Goal: Use online tool/utility

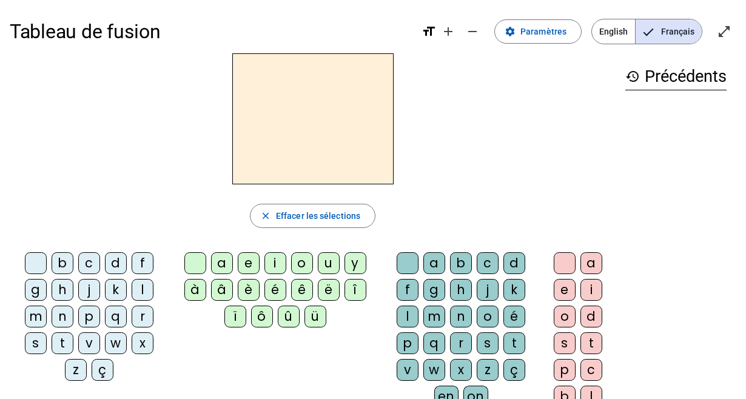
click at [39, 335] on div "s" at bounding box center [36, 343] width 22 height 22
click at [322, 258] on div "u" at bounding box center [329, 263] width 22 height 22
click at [61, 261] on div "b" at bounding box center [63, 263] width 22 height 22
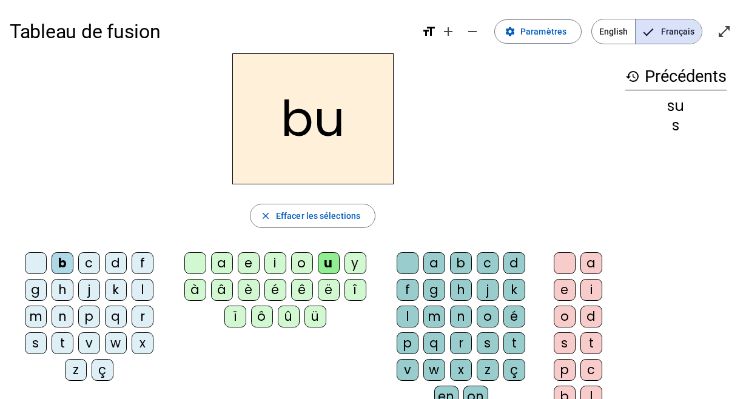
click at [141, 289] on div "l" at bounding box center [143, 290] width 22 height 22
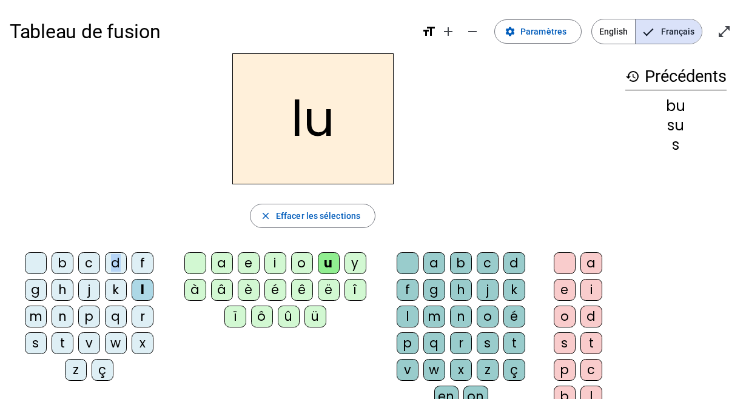
drag, startPoint x: 115, startPoint y: 259, endPoint x: 106, endPoint y: 246, distance: 15.6
click at [106, 246] on div "lu close Effacer les sélections b c d f g h j k l m n p q r s t v w x z ç a e i…" at bounding box center [313, 248] width 606 height 390
click at [109, 261] on div "d" at bounding box center [116, 263] width 22 height 22
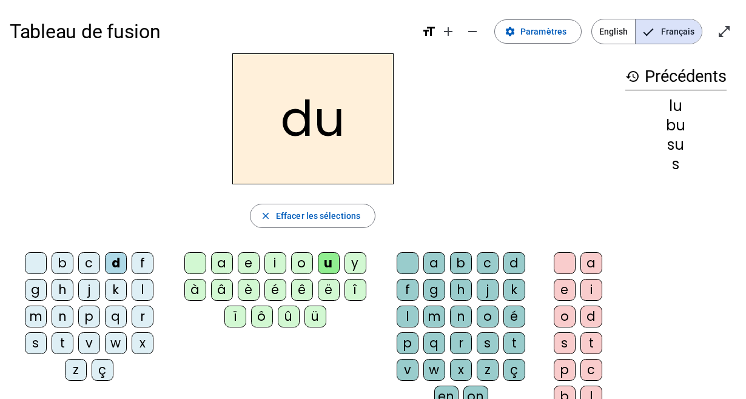
click at [59, 335] on div "t" at bounding box center [63, 343] width 22 height 22
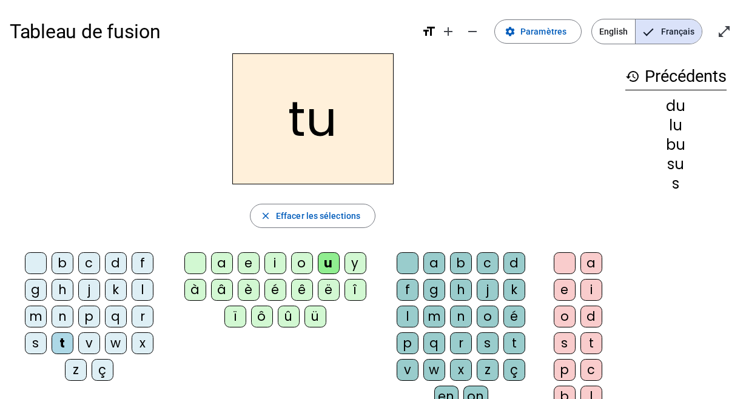
click at [250, 260] on div "e" at bounding box center [249, 263] width 22 height 22
click at [227, 256] on div "a" at bounding box center [222, 263] width 22 height 22
click at [33, 336] on div "s" at bounding box center [36, 343] width 22 height 22
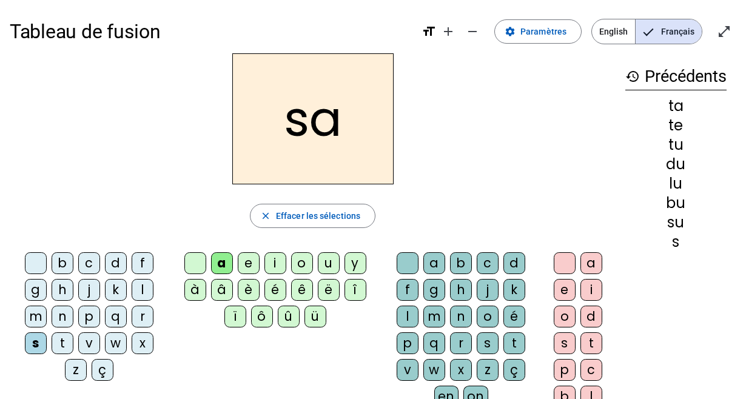
click at [42, 316] on div "m" at bounding box center [36, 317] width 22 height 22
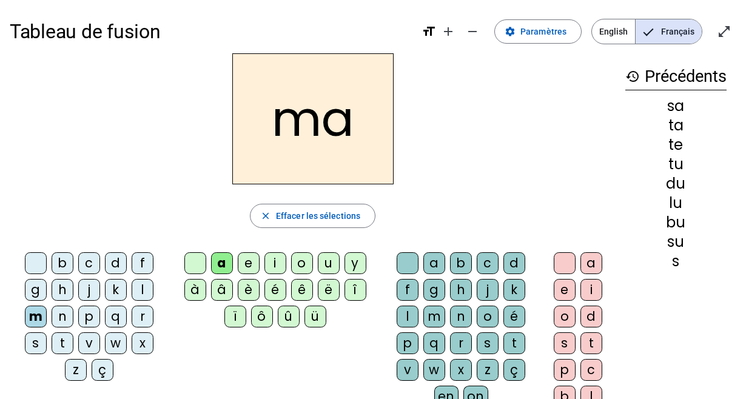
drag, startPoint x: 156, startPoint y: 395, endPoint x: 161, endPoint y: 385, distance: 11.1
click at [161, 385] on div "b c d f g h j k l m n p q r s t v w x z ç a e i o u y à â è é ê ë î ï ô û ü a b…" at bounding box center [313, 345] width 606 height 196
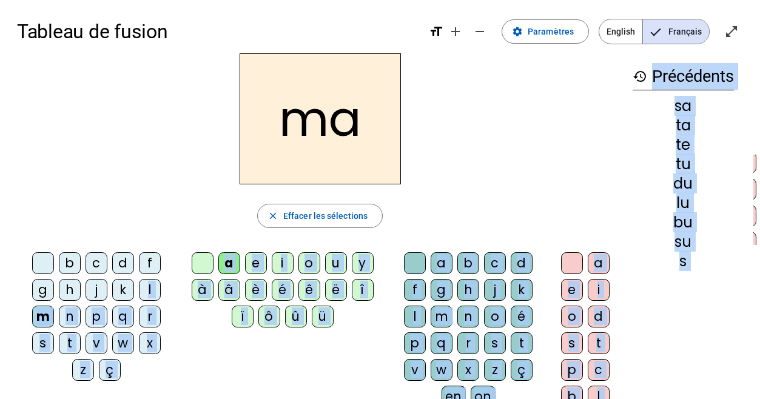
scroll to position [169, 0]
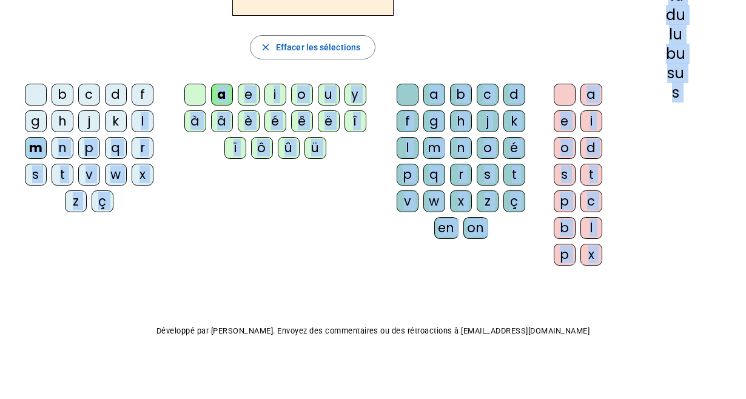
drag, startPoint x: 139, startPoint y: 287, endPoint x: 150, endPoint y: 432, distance: 144.7
click at [150, 230] on html "Tableau de fusion format_size add remove settings Paramètres English Français o…" at bounding box center [373, 30] width 746 height 399
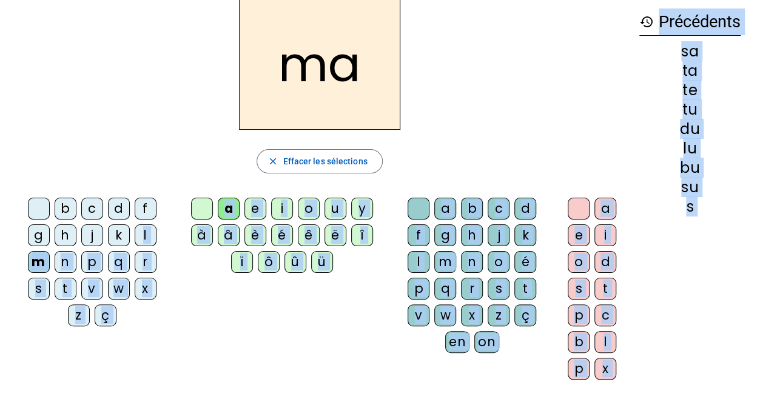
scroll to position [53, 0]
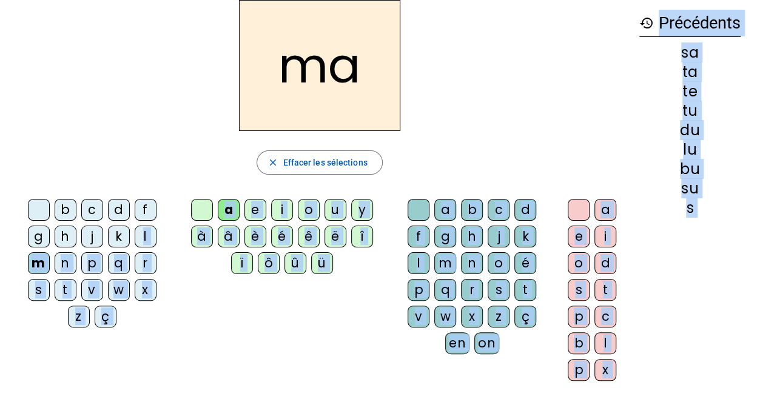
click at [635, 273] on div "history Précédents sa ta te tu du lu bu su s" at bounding box center [689, 185] width 121 height 371
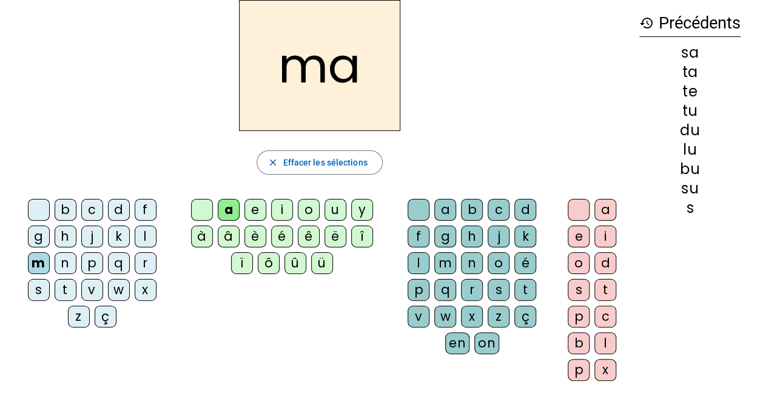
click at [135, 236] on div "l" at bounding box center [146, 236] width 22 height 22
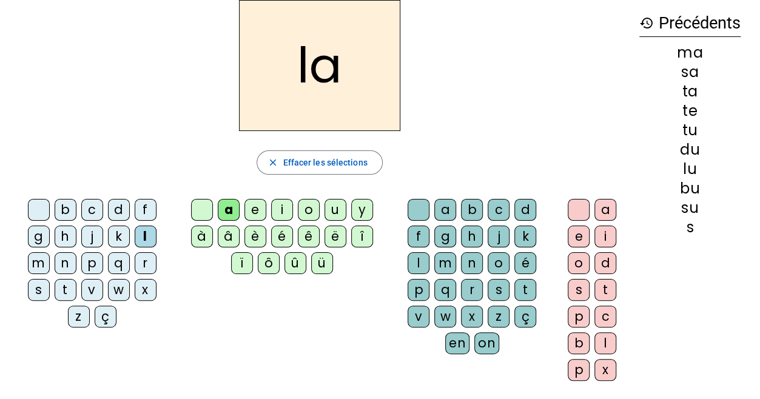
click at [253, 207] on div "e" at bounding box center [255, 210] width 22 height 22
click at [50, 279] on div "s" at bounding box center [39, 290] width 22 height 22
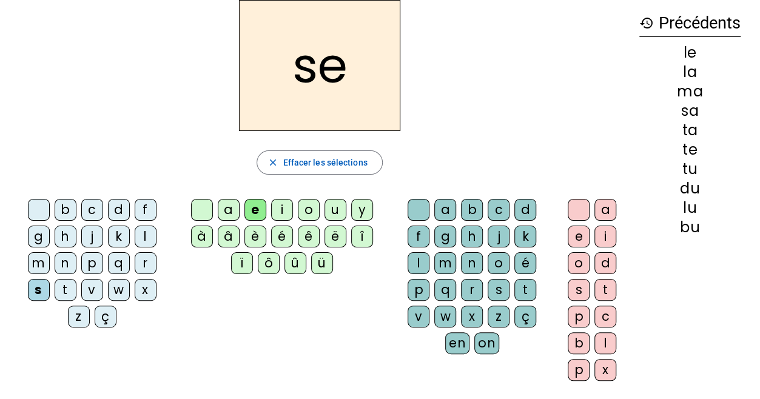
click at [282, 205] on div "i" at bounding box center [282, 210] width 22 height 22
